Goal: Task Accomplishment & Management: Manage account settings

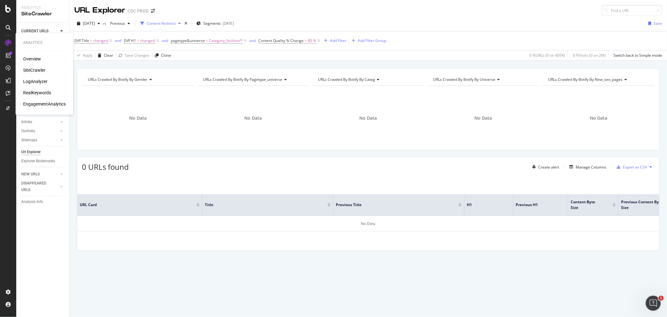
click at [39, 93] on div "RealKeywords" at bounding box center [37, 93] width 28 height 6
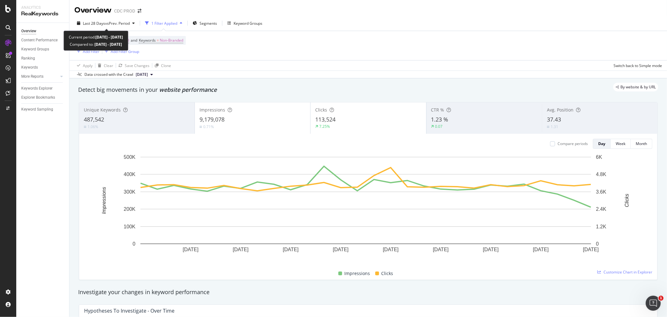
click at [103, 23] on span "Last 28 Days" at bounding box center [94, 23] width 22 height 5
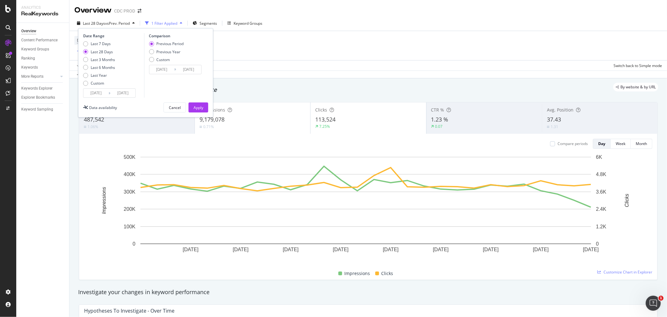
click at [103, 66] on div "Last 6 Months" at bounding box center [103, 67] width 24 height 5
type input "[DATE]"
click at [199, 109] on div "Apply" at bounding box center [199, 107] width 10 height 5
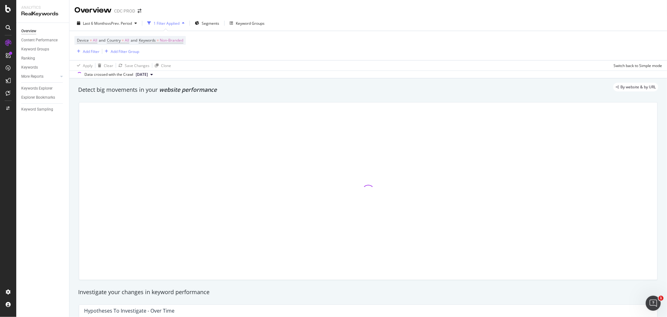
click at [209, 23] on span "Segments" at bounding box center [211, 23] width 18 height 5
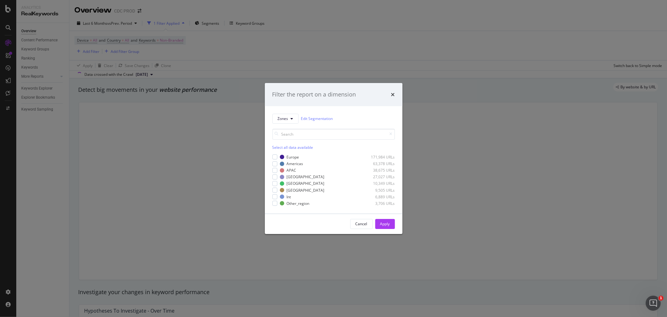
click at [391, 120] on div "Filter the report on a dimension Zones Edit Segmentation Select all data availa…" at bounding box center [334, 158] width 138 height 151
click at [289, 117] on button "Zones" at bounding box center [286, 119] width 26 height 10
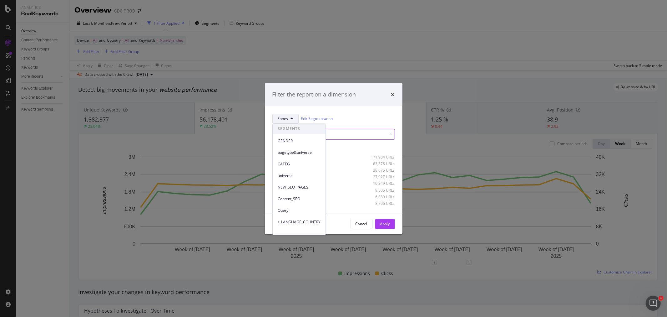
click at [360, 133] on input "modal" at bounding box center [334, 134] width 123 height 11
click at [393, 95] on icon "times" at bounding box center [393, 94] width 4 height 5
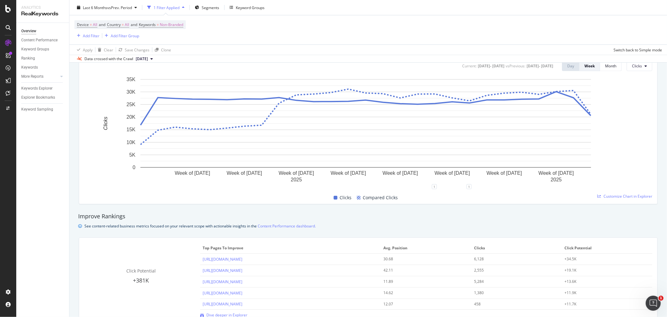
scroll to position [35, 0]
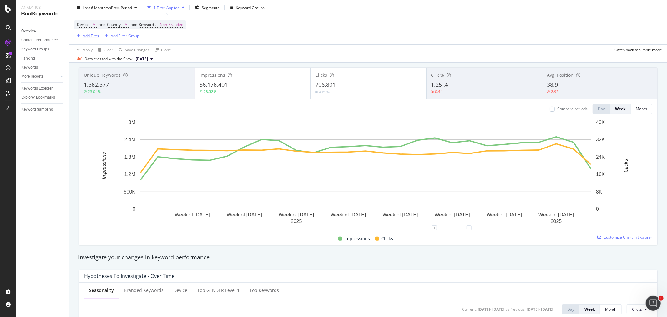
click at [88, 36] on div "Add Filter" at bounding box center [91, 35] width 17 height 5
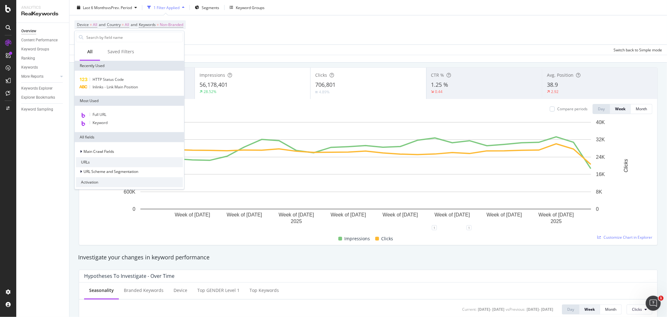
click at [96, 36] on input "text" at bounding box center [134, 37] width 97 height 9
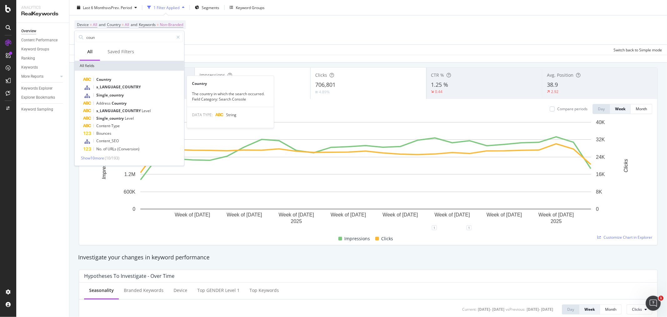
type input "coun"
click at [116, 80] on div "Country" at bounding box center [134, 80] width 100 height 8
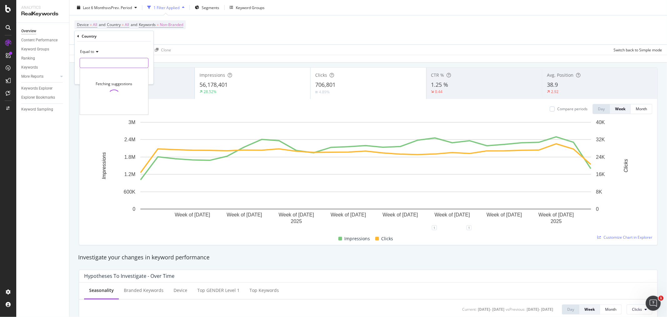
click at [104, 67] on input "text" at bounding box center [114, 63] width 68 height 10
click at [107, 73] on span "[GEOGRAPHIC_DATA]" at bounding box center [104, 71] width 44 height 5
type input "[GEOGRAPHIC_DATA]"
click at [138, 76] on div "button" at bounding box center [134, 76] width 8 height 4
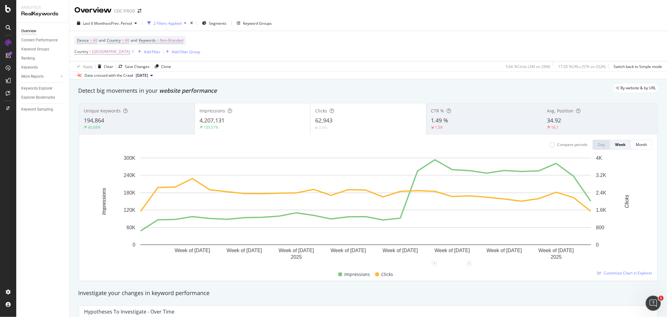
drag, startPoint x: 158, startPoint y: 92, endPoint x: 222, endPoint y: 91, distance: 63.8
click at [222, 91] on div "By website & by URL" at bounding box center [365, 88] width 587 height 9
click at [166, 40] on span "Non-Branded" at bounding box center [171, 40] width 23 height 9
click at [174, 55] on div "button" at bounding box center [178, 56] width 8 height 4
click at [176, 75] on span "Branded" at bounding box center [185, 77] width 64 height 6
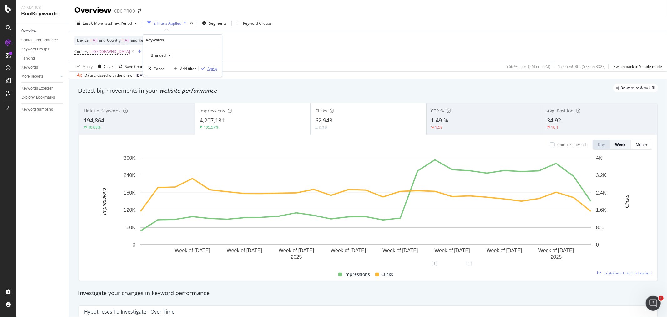
click at [207, 69] on div "Apply" at bounding box center [212, 68] width 10 height 5
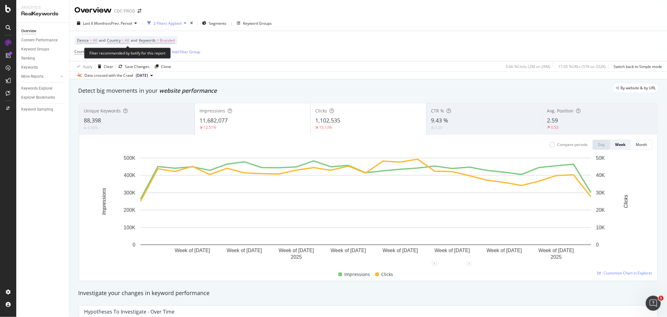
click at [163, 39] on span "Keywords = Branded" at bounding box center [157, 41] width 36 height 6
click at [168, 54] on icon "button" at bounding box center [169, 56] width 3 height 4
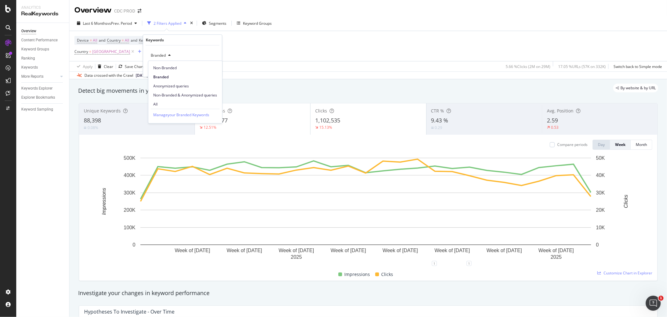
click at [171, 104] on span "All" at bounding box center [185, 104] width 64 height 6
click at [209, 70] on div "Apply" at bounding box center [212, 68] width 10 height 5
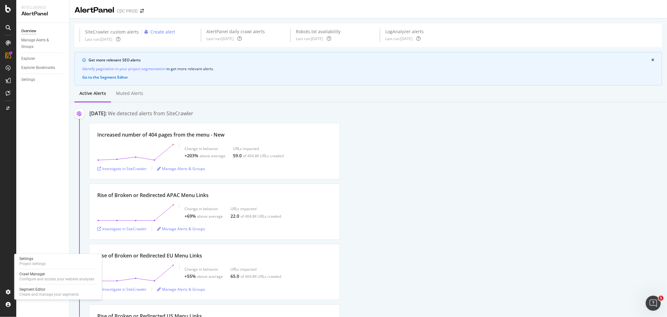
click at [33, 262] on div "Project settings" at bounding box center [32, 263] width 26 height 5
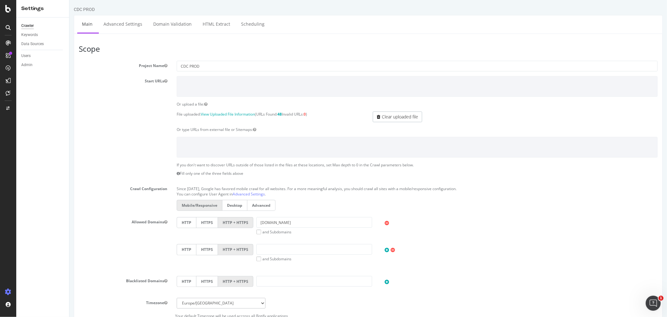
click at [21, 51] on div "Users" at bounding box center [45, 55] width 48 height 9
click at [27, 53] on div "Users" at bounding box center [25, 56] width 9 height 7
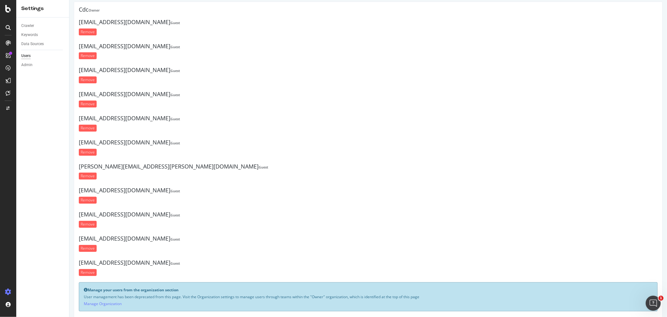
scroll to position [26, 0]
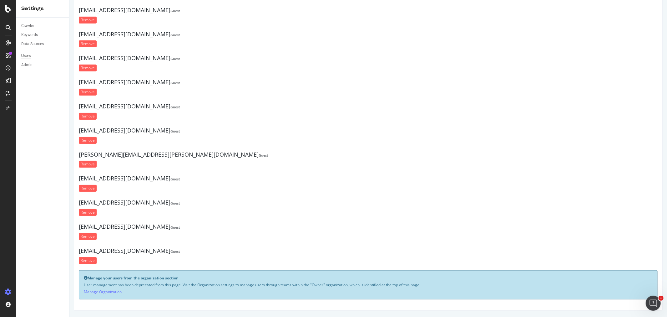
click at [170, 129] on strong "Guest" at bounding box center [175, 131] width 10 height 5
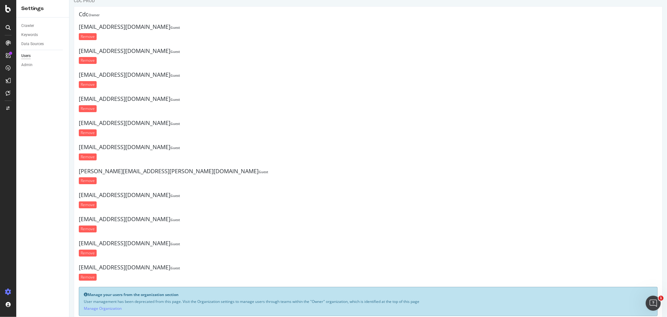
scroll to position [0, 0]
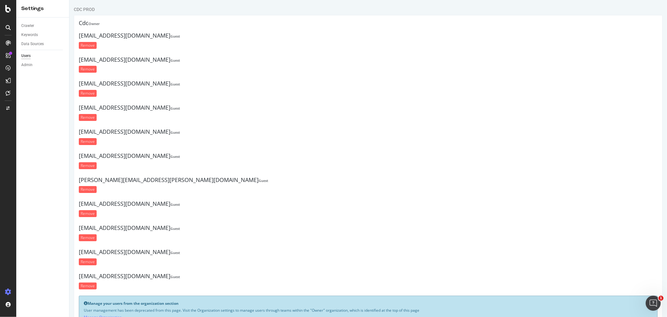
click at [29, 63] on div "Admin" at bounding box center [26, 65] width 11 height 7
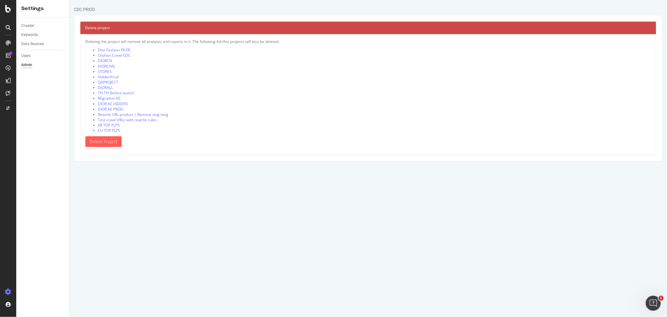
click at [23, 58] on div "Users" at bounding box center [25, 56] width 9 height 7
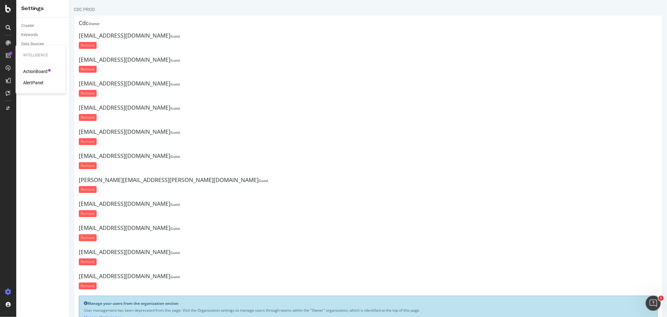
click at [33, 81] on div "AlertPanel" at bounding box center [33, 83] width 20 height 6
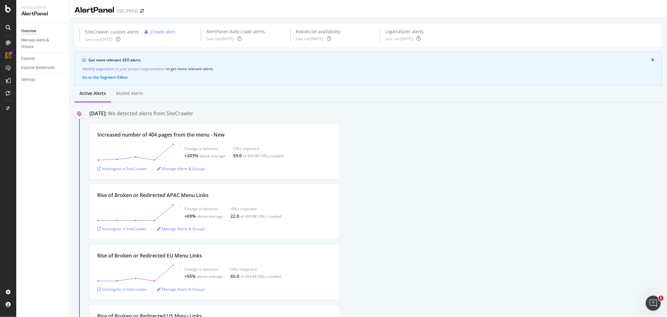
click at [37, 42] on div "Manage Alerts & Groups" at bounding box center [40, 43] width 38 height 13
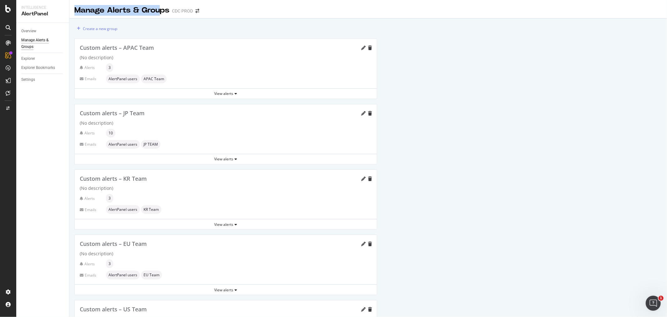
drag, startPoint x: 74, startPoint y: 10, endPoint x: 162, endPoint y: 11, distance: 87.9
click at [162, 11] on div "Manage Alerts & Groups CDC PROD" at bounding box center [368, 8] width 598 height 16
drag, startPoint x: 170, startPoint y: 12, endPoint x: 112, endPoint y: 11, distance: 57.6
click at [112, 11] on div "Manage Alerts & Groups CDC PROD" at bounding box center [139, 10] width 131 height 11
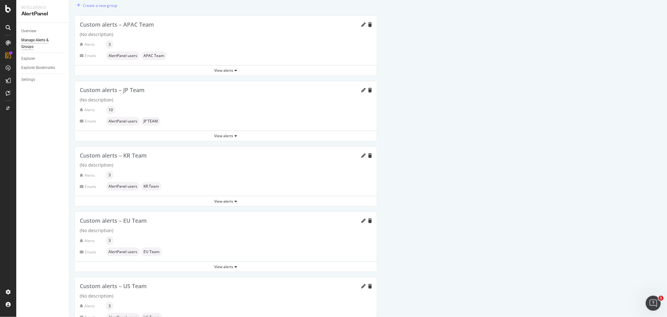
scroll to position [35, 0]
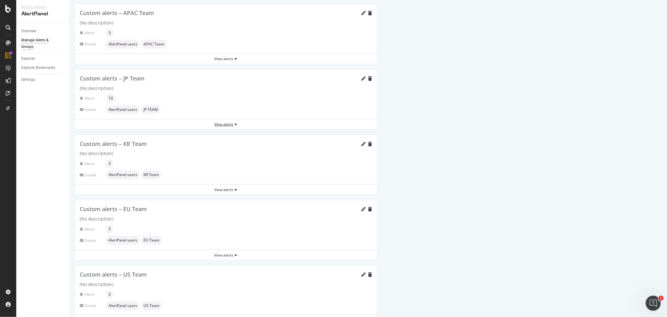
click at [218, 124] on div "View alerts" at bounding box center [226, 123] width 302 height 5
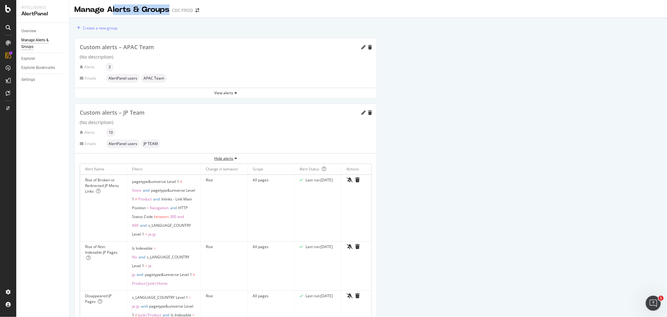
scroll to position [0, 0]
click at [224, 157] on div "Hide alerts" at bounding box center [226, 158] width 302 height 5
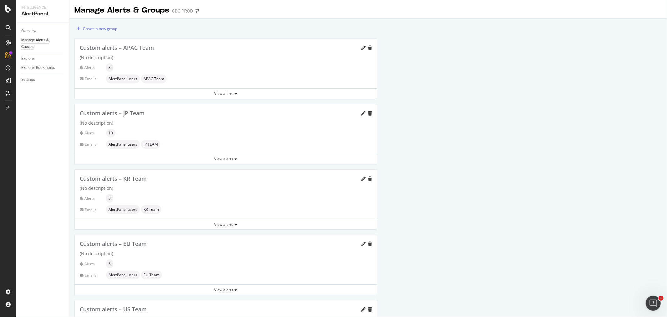
click at [239, 13] on div "Manage Alerts & Groups CDC PROD" at bounding box center [368, 8] width 598 height 16
